Goal: Transaction & Acquisition: Download file/media

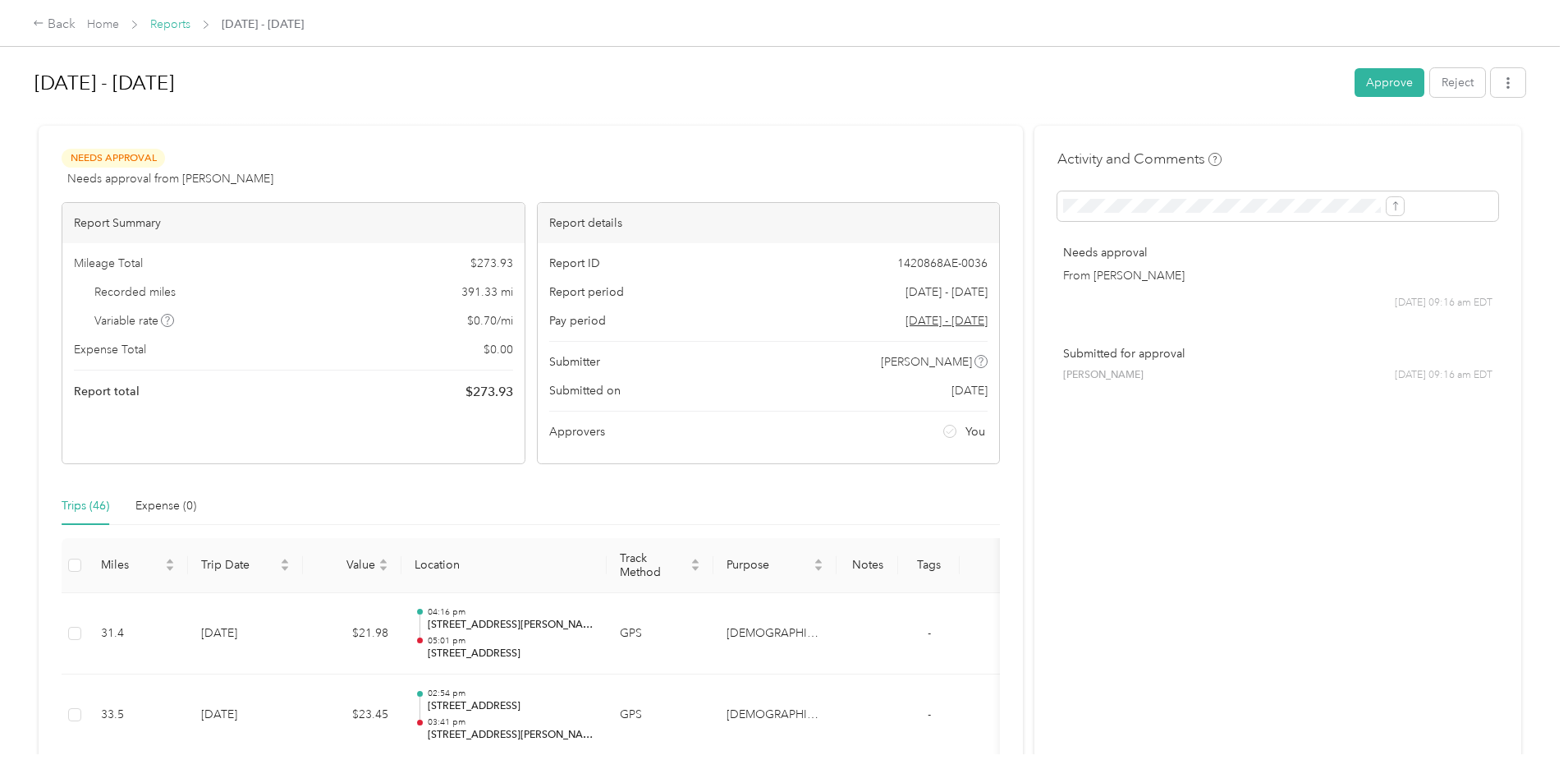
click at [191, 30] on link "Reports" at bounding box center [170, 24] width 40 height 14
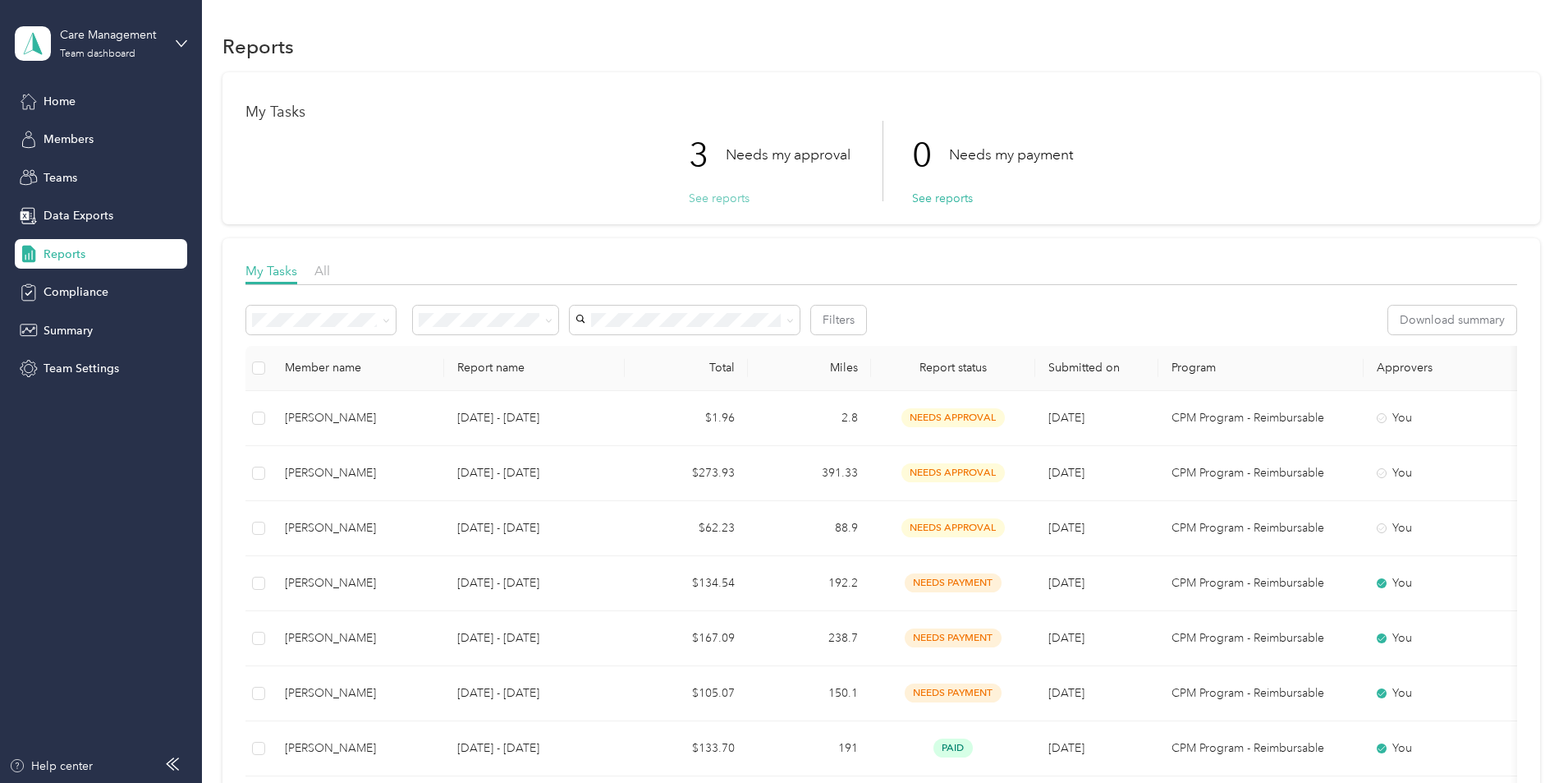
click at [703, 196] on button "See reports" at bounding box center [719, 198] width 61 height 17
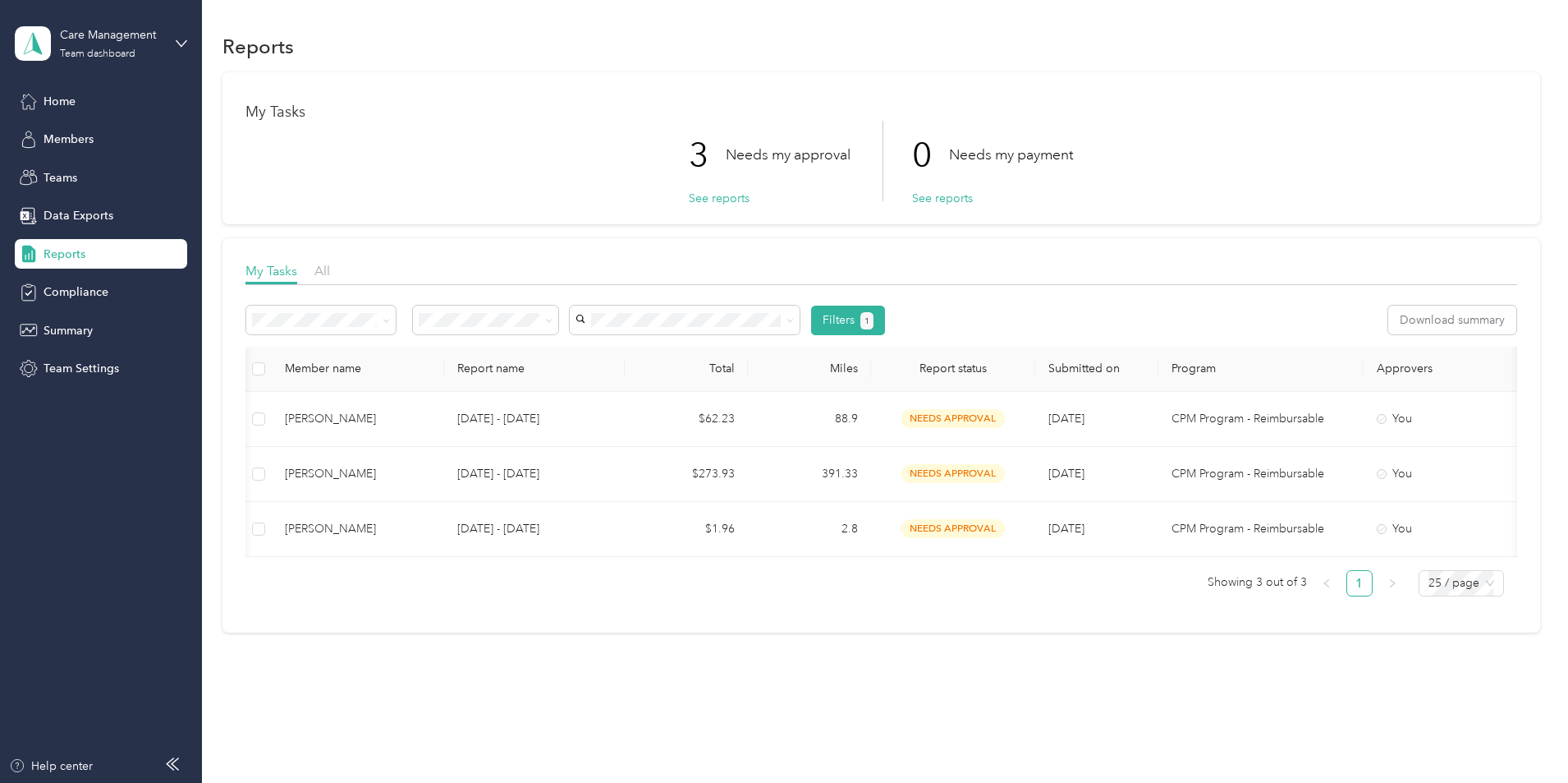
scroll to position [0, 316]
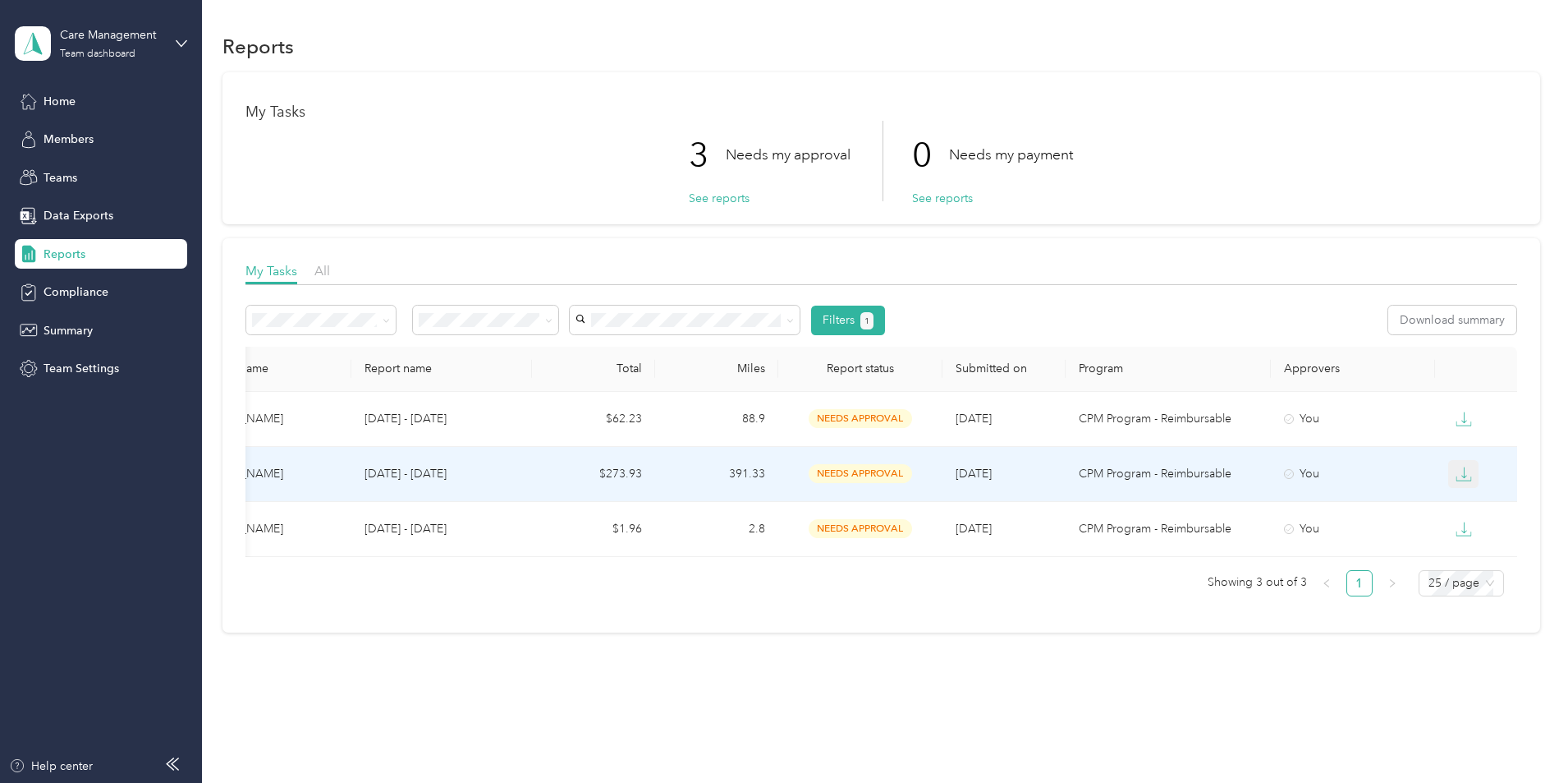
click at [1449, 473] on button "button" at bounding box center [1464, 474] width 31 height 28
click at [1353, 530] on div "CSV" at bounding box center [1363, 532] width 35 height 17
